Goal: Navigation & Orientation: Find specific page/section

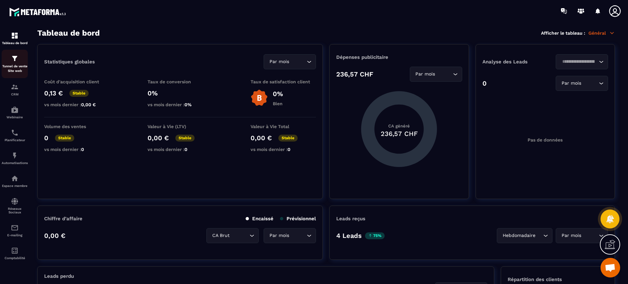
click at [13, 66] on p "Tunnel de vente Site web" at bounding box center [15, 68] width 26 height 9
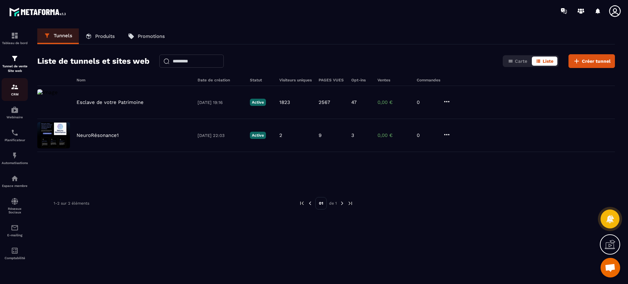
click at [15, 86] on img at bounding box center [15, 87] width 8 height 8
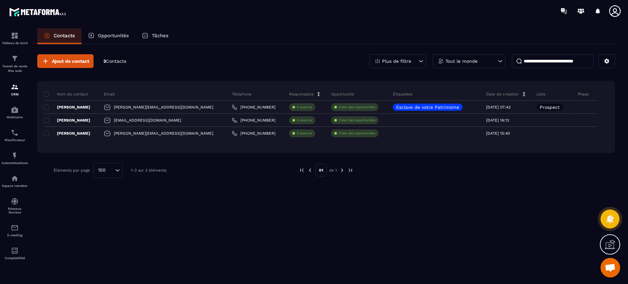
click at [612, 11] on icon at bounding box center [615, 11] width 13 height 13
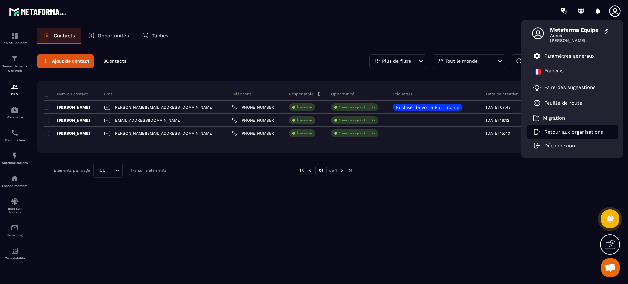
click at [584, 129] on p "Retour aux organisations" at bounding box center [574, 132] width 59 height 6
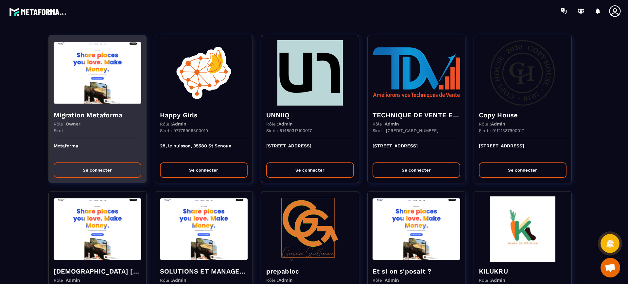
click at [84, 97] on img at bounding box center [98, 72] width 88 height 65
